Goal: Task Accomplishment & Management: Manage account settings

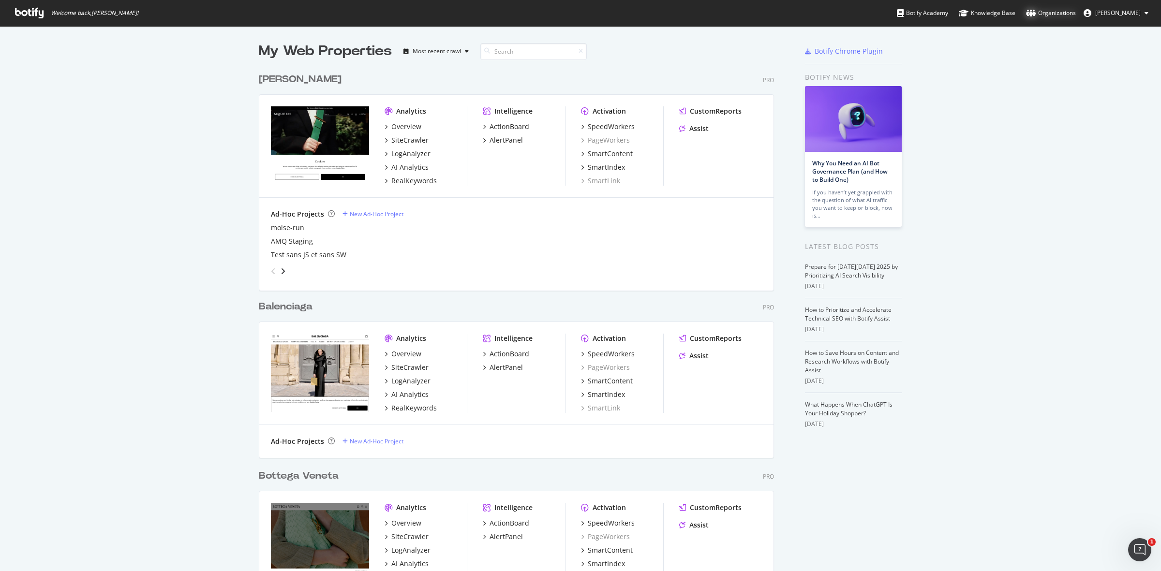
click at [1055, 8] on div "Organizations" at bounding box center [1051, 13] width 50 height 10
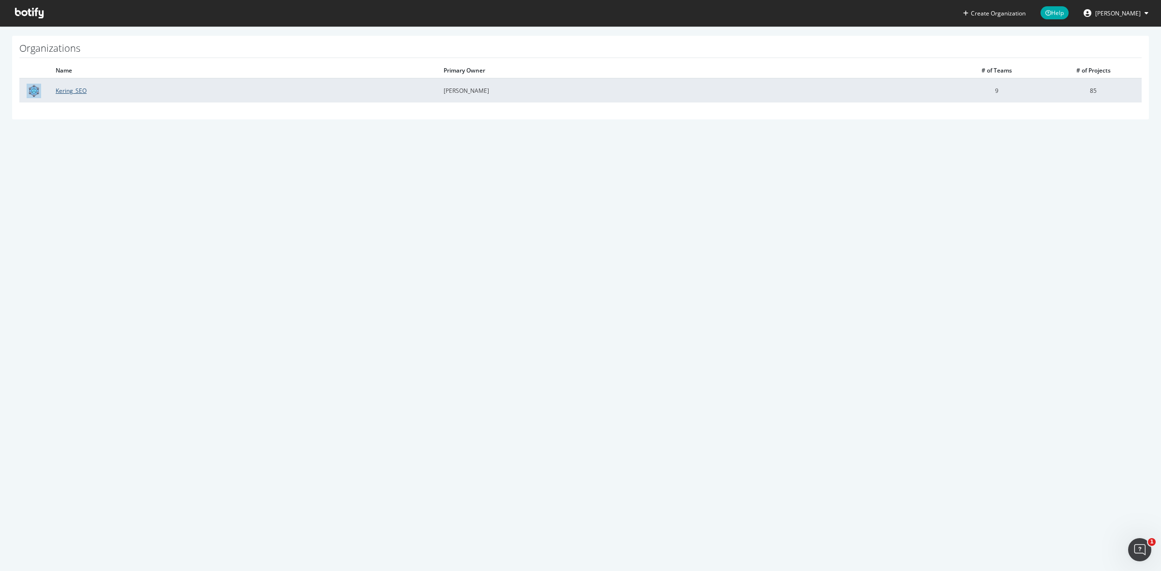
click at [77, 90] on link "Kering_SEO" at bounding box center [71, 91] width 31 height 8
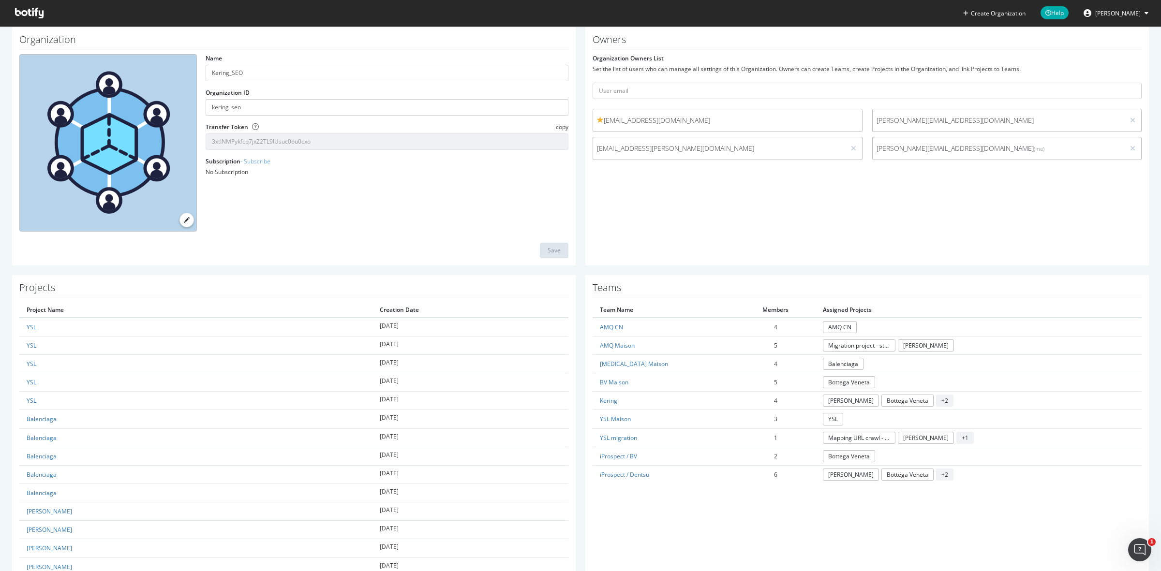
scroll to position [60, 0]
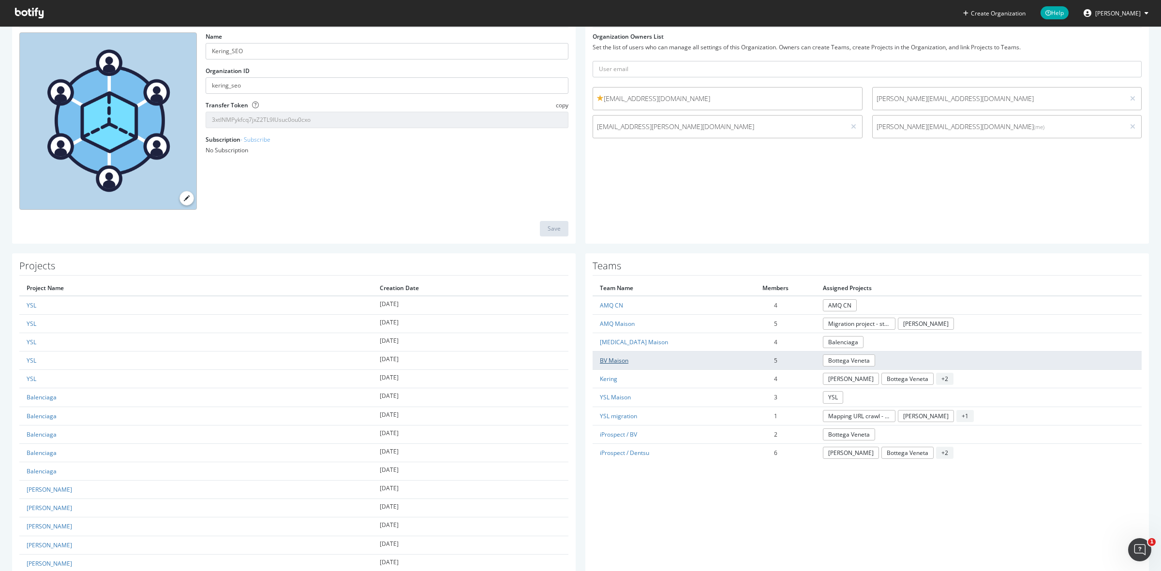
click at [617, 360] on link "BV Maison" at bounding box center [614, 361] width 29 height 8
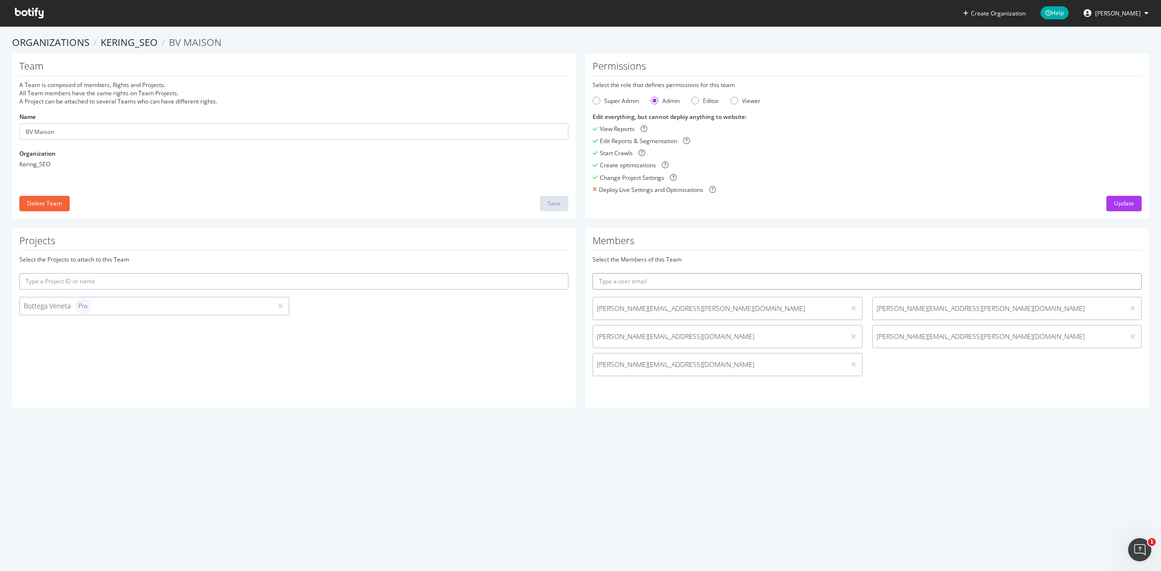
click at [794, 276] on input "text" at bounding box center [867, 281] width 549 height 16
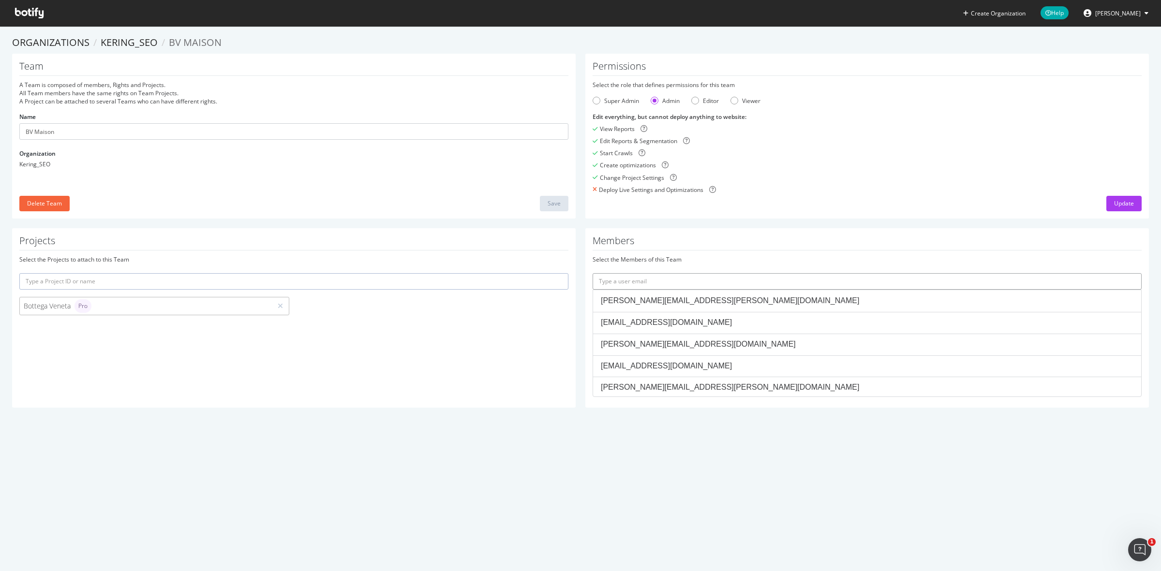
paste input "chiara.garutti-ext@bottegaveneta.com"
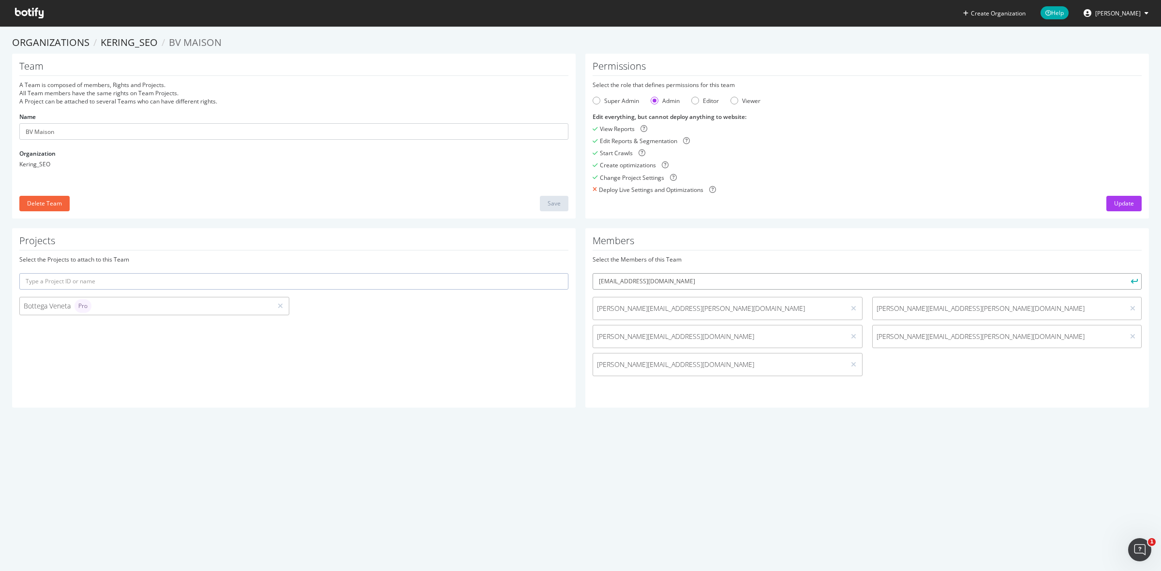
type input "chiara.garutti-ext@bottegaveneta.com"
click at [1126, 273] on button "submit" at bounding box center [1134, 281] width 16 height 16
